Goal: Book appointment/travel/reservation

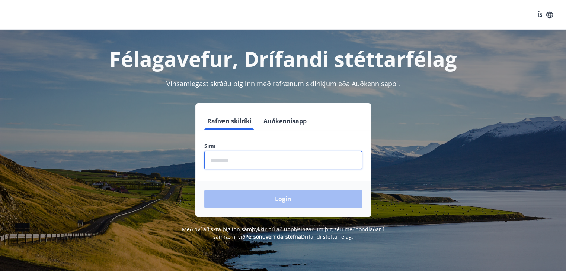
click at [219, 158] on input "phone" at bounding box center [283, 160] width 158 height 18
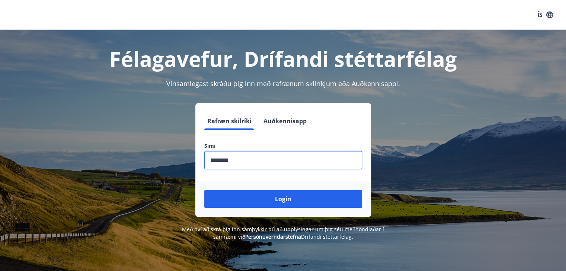
type input "********"
click at [204, 190] on button "Login" at bounding box center [283, 199] width 158 height 18
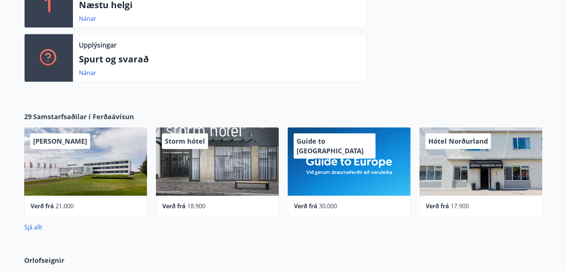
scroll to position [223, 0]
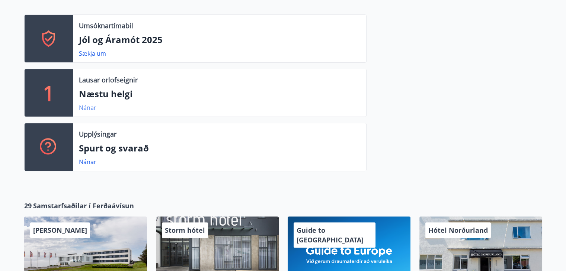
click at [88, 107] on link "Nánar" at bounding box center [87, 108] width 17 height 8
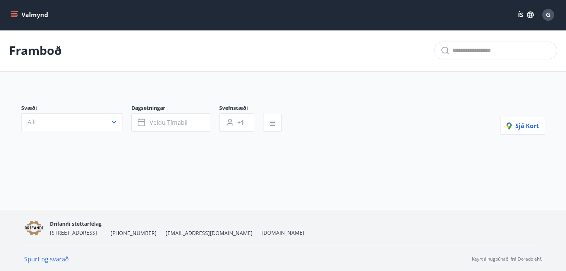
type input "*"
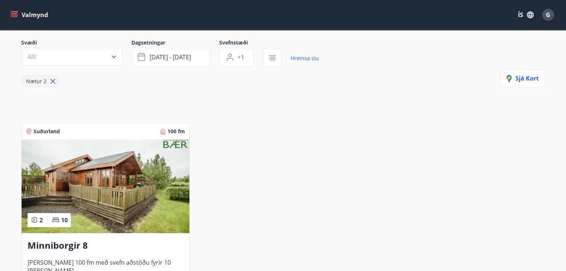
scroll to position [59, 0]
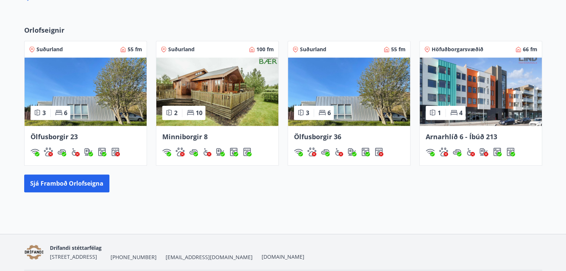
scroll to position [558, 0]
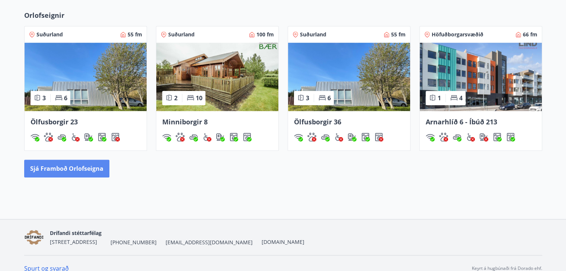
click at [70, 169] on button "Sjá framboð orlofseigna" at bounding box center [66, 169] width 85 height 18
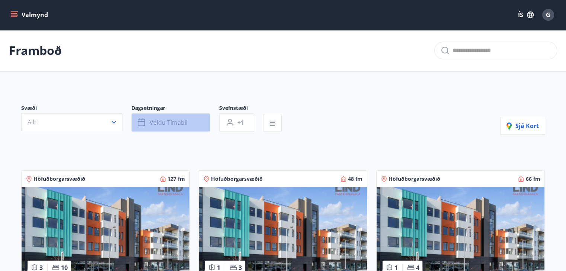
click at [165, 122] on span "Veldu tímabil" at bounding box center [168, 123] width 38 height 8
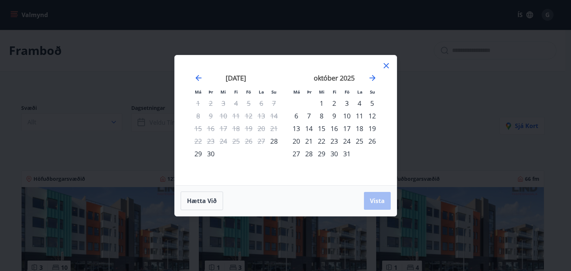
click at [347, 127] on div "17" at bounding box center [347, 128] width 13 height 13
click at [350, 139] on div "24" at bounding box center [347, 141] width 13 height 13
click at [384, 195] on button "Vista" at bounding box center [377, 201] width 27 height 18
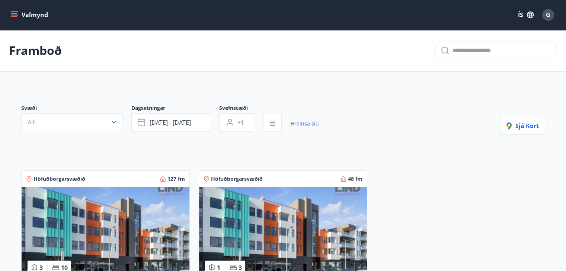
click at [235, 124] on button "+1" at bounding box center [236, 122] width 35 height 19
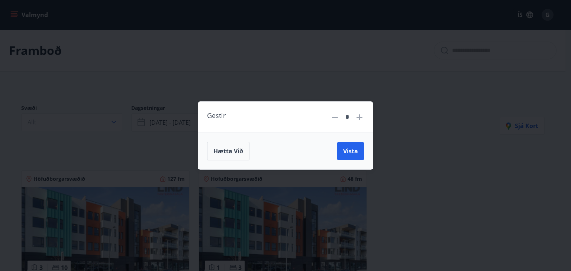
click at [360, 115] on icon at bounding box center [360, 118] width 6 height 6
type input "*"
click at [353, 153] on span "Vista" at bounding box center [350, 151] width 15 height 8
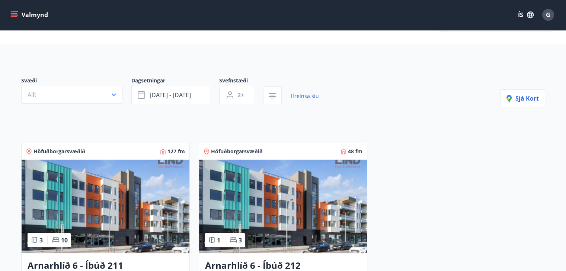
scroll to position [152, 0]
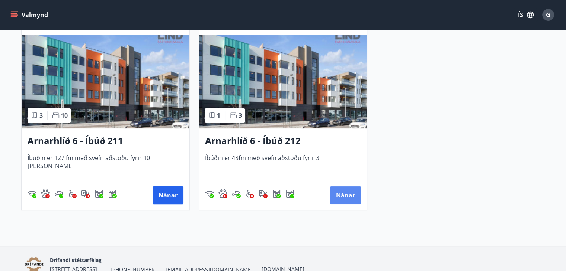
click at [356, 195] on button "Nánar" at bounding box center [345, 196] width 31 height 18
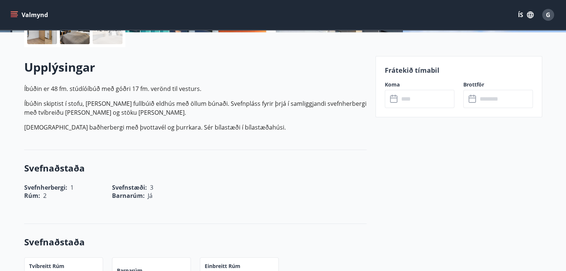
scroll to position [186, 0]
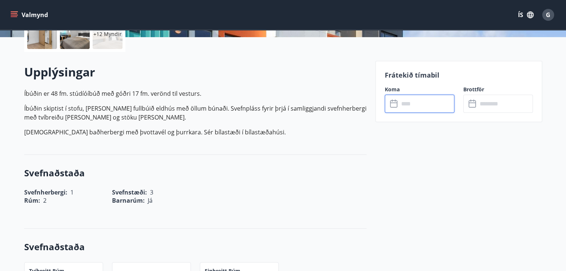
click at [434, 100] on input "text" at bounding box center [426, 104] width 55 height 18
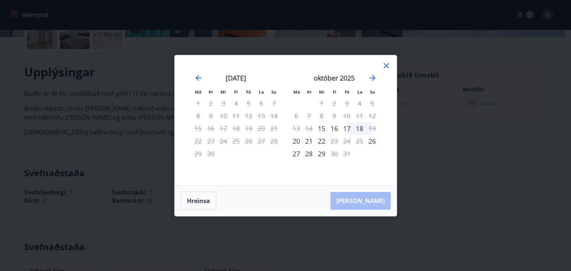
click at [348, 127] on div "17" at bounding box center [347, 128] width 13 height 13
click at [347, 126] on div "17" at bounding box center [347, 128] width 13 height 13
click at [361, 127] on div "18" at bounding box center [359, 128] width 13 height 13
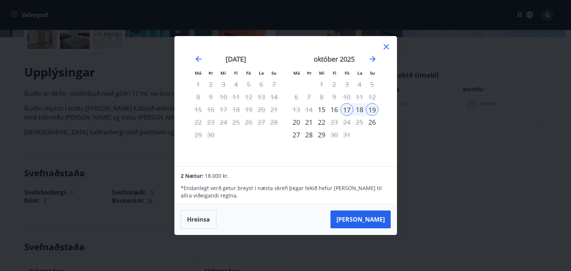
click at [344, 109] on div "17" at bounding box center [347, 109] width 13 height 13
click at [324, 122] on div "22" at bounding box center [321, 122] width 13 height 13
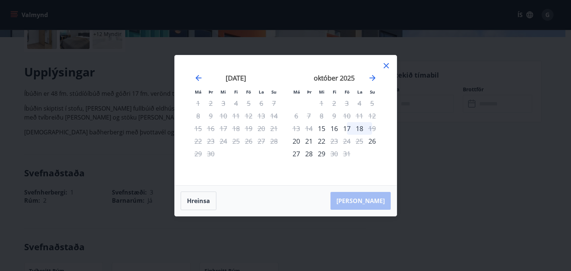
click at [348, 128] on div "17" at bounding box center [347, 128] width 13 height 13
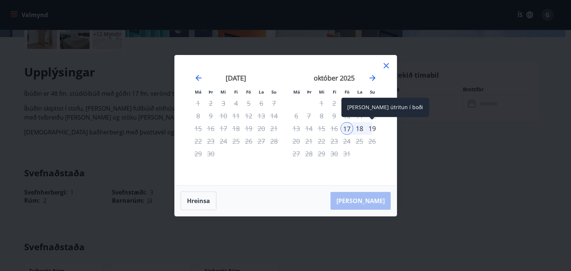
click at [372, 126] on div "19" at bounding box center [372, 128] width 13 height 13
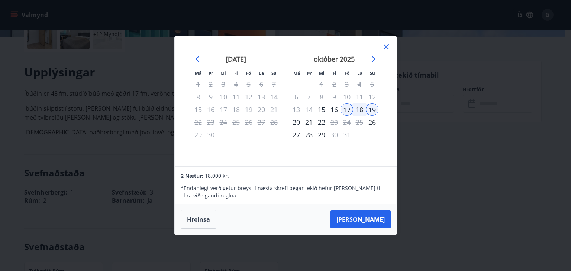
click at [323, 122] on div "22" at bounding box center [321, 122] width 13 height 13
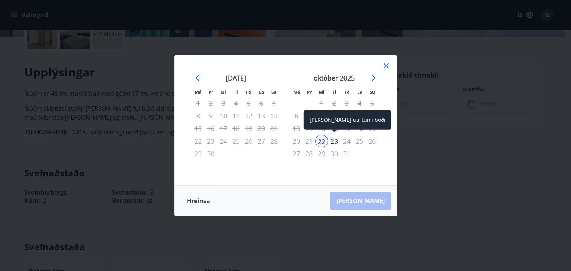
click at [335, 140] on div "23" at bounding box center [334, 141] width 13 height 13
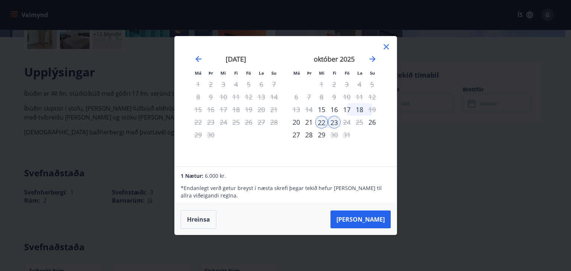
click at [348, 110] on div "17" at bounding box center [347, 109] width 13 height 13
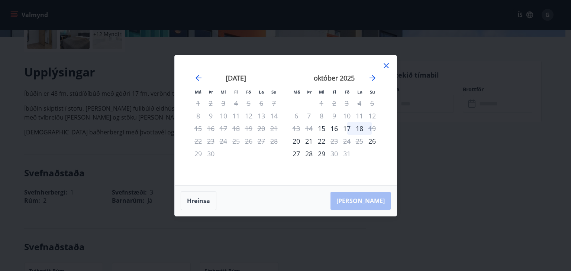
click at [348, 131] on div "17" at bounding box center [347, 128] width 13 height 13
click at [325, 141] on div "22" at bounding box center [321, 141] width 13 height 13
click at [351, 132] on div "17" at bounding box center [347, 128] width 13 height 13
click at [350, 124] on div "17" at bounding box center [347, 128] width 13 height 13
click at [320, 142] on div "22" at bounding box center [321, 141] width 13 height 13
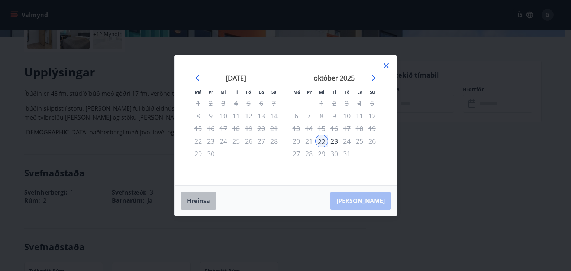
click at [204, 202] on button "Hreinsa" at bounding box center [199, 201] width 36 height 19
click at [347, 127] on div "17" at bounding box center [347, 128] width 13 height 13
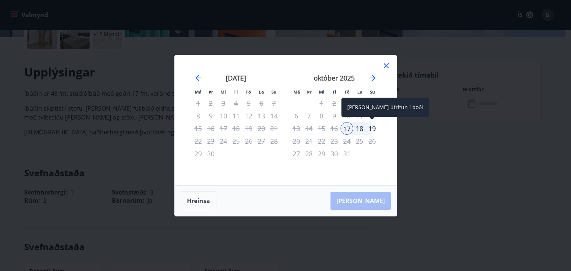
click at [372, 126] on div "19" at bounding box center [372, 128] width 13 height 13
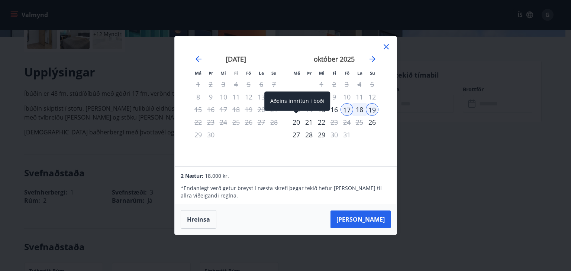
click at [299, 120] on div "20" at bounding box center [296, 122] width 13 height 13
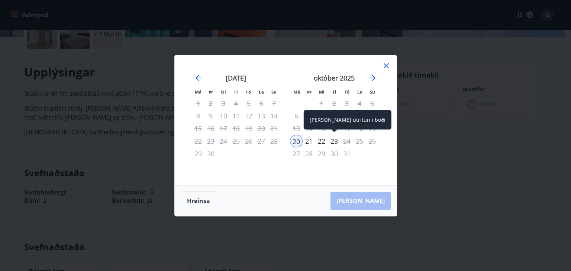
click at [336, 141] on div "23" at bounding box center [334, 141] width 13 height 13
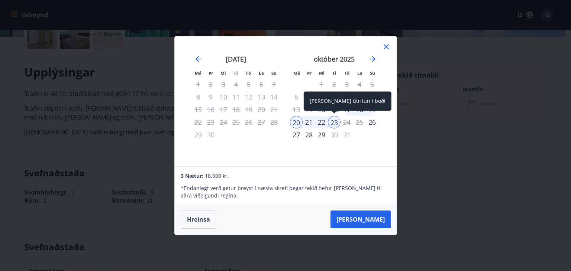
click at [337, 122] on div "23" at bounding box center [334, 122] width 13 height 13
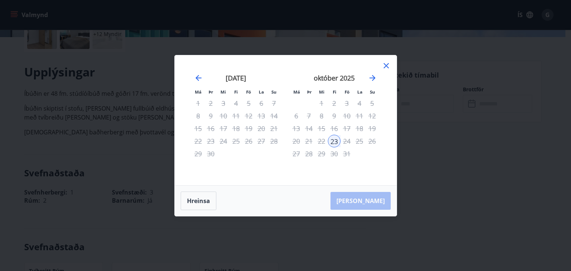
click at [385, 65] on icon at bounding box center [386, 65] width 5 height 5
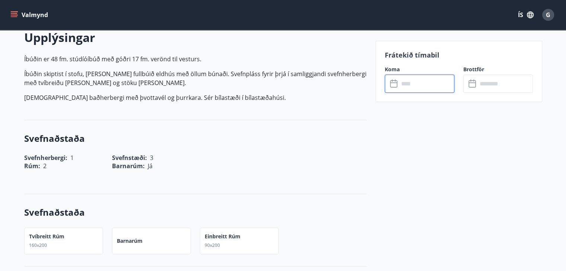
scroll to position [223, 0]
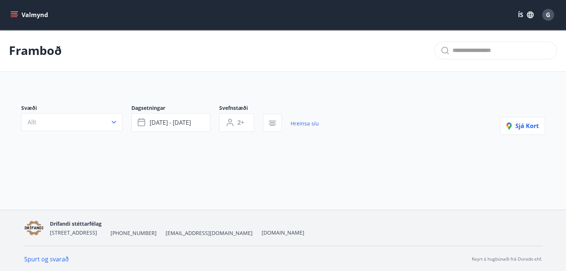
type input "*"
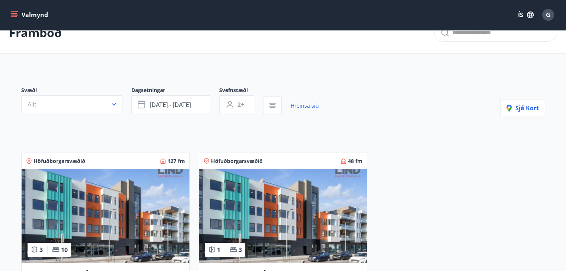
scroll to position [112, 0]
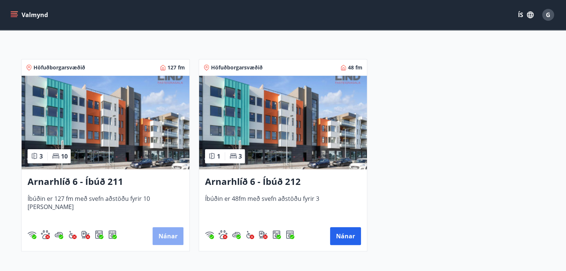
click at [166, 230] on button "Nánar" at bounding box center [167, 237] width 31 height 18
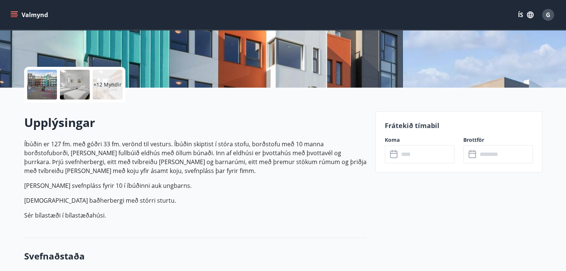
scroll to position [149, 0]
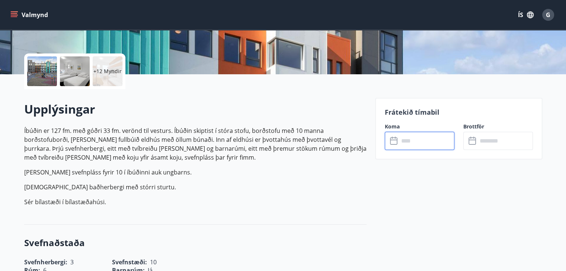
click at [416, 143] on input "text" at bounding box center [426, 141] width 55 height 18
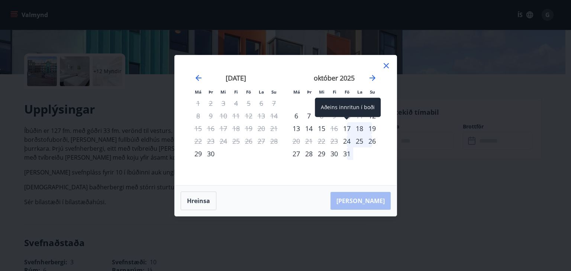
click at [348, 128] on div "17" at bounding box center [347, 128] width 13 height 13
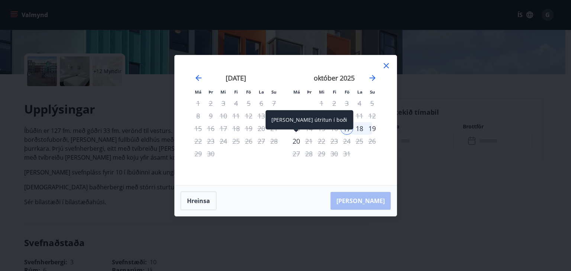
click at [298, 140] on div "20" at bounding box center [296, 141] width 13 height 13
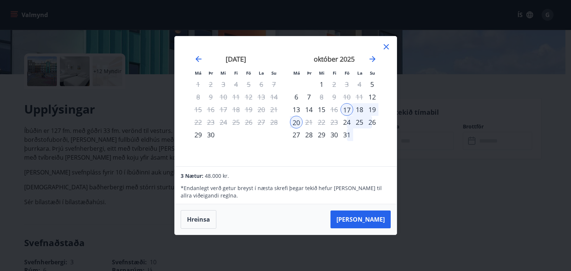
click at [385, 46] on icon at bounding box center [386, 46] width 5 height 5
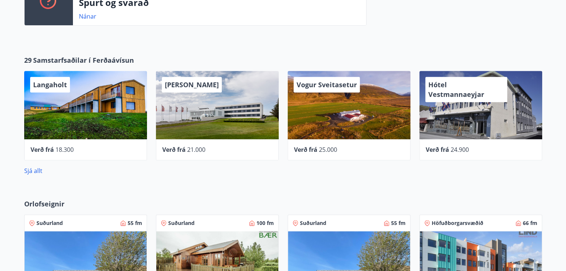
scroll to position [372, 0]
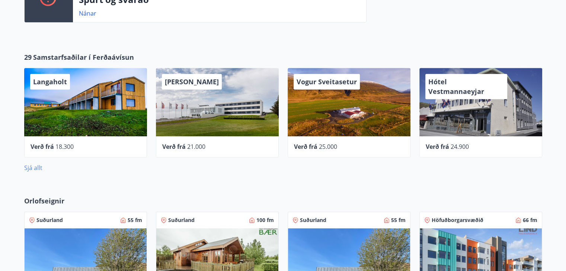
click at [29, 167] on link "Sjá allt" at bounding box center [33, 168] width 18 height 8
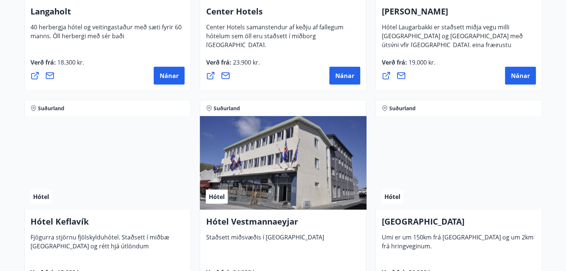
scroll to position [1711, 0]
